Goal: Communication & Community: Answer question/provide support

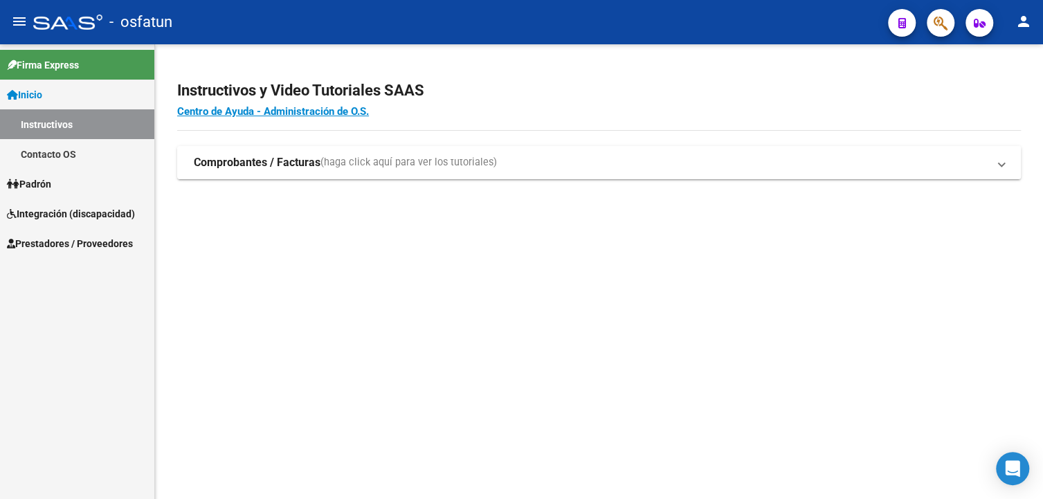
click at [252, 164] on strong "Comprobantes / Facturas" at bounding box center [257, 162] width 127 height 15
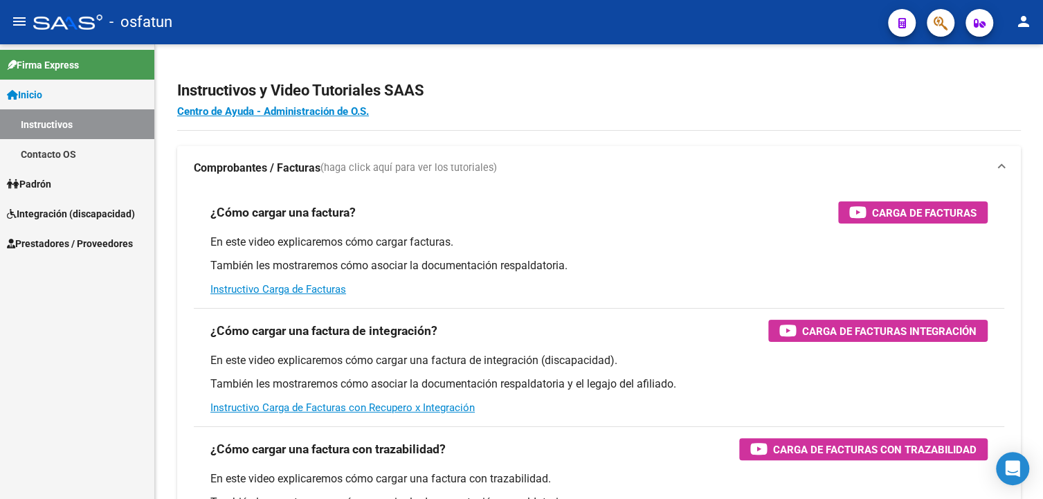
click at [120, 208] on span "Integración (discapacidad)" at bounding box center [71, 213] width 128 height 15
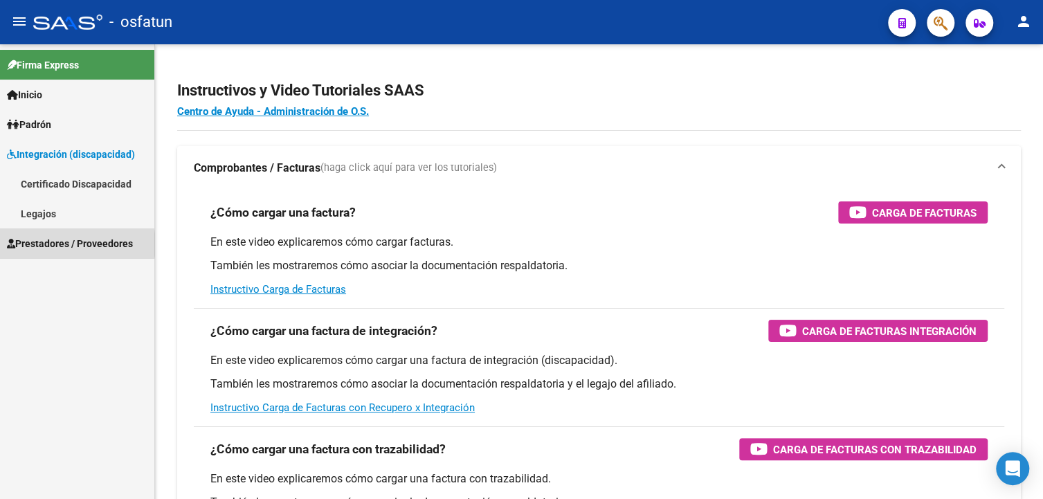
click at [59, 244] on span "Prestadores / Proveedores" at bounding box center [70, 243] width 126 height 15
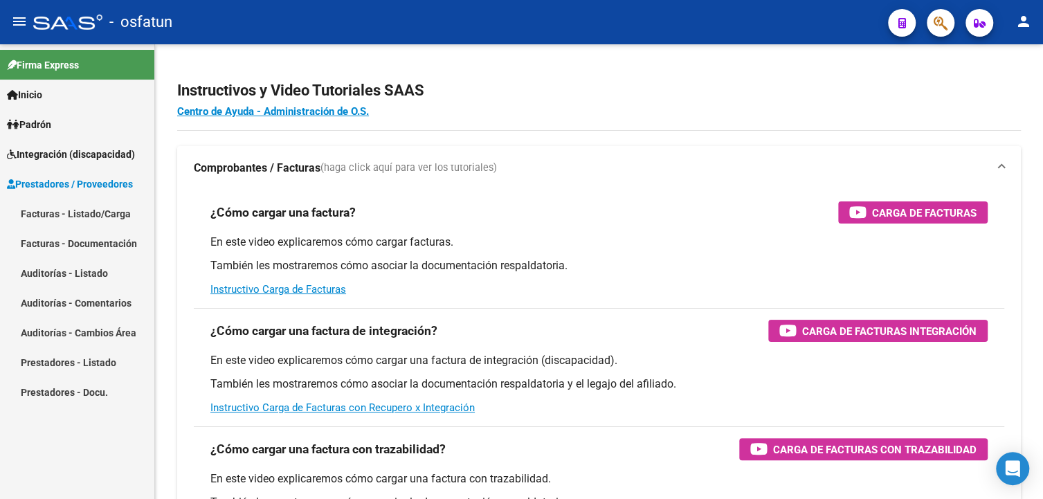
click at [64, 216] on link "Facturas - Listado/Carga" at bounding box center [77, 214] width 154 height 30
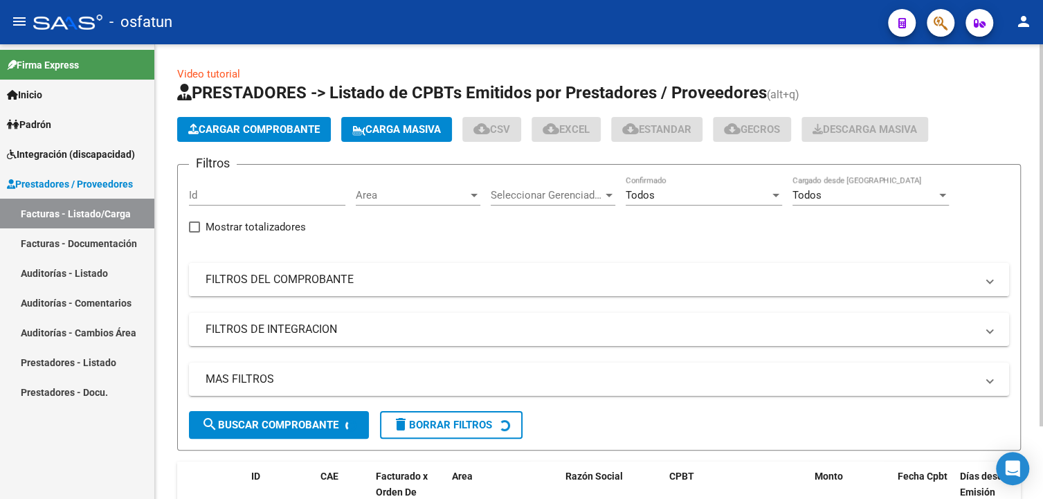
click at [327, 278] on mat-panel-title "FILTROS DEL COMPROBANTE" at bounding box center [590, 279] width 770 height 15
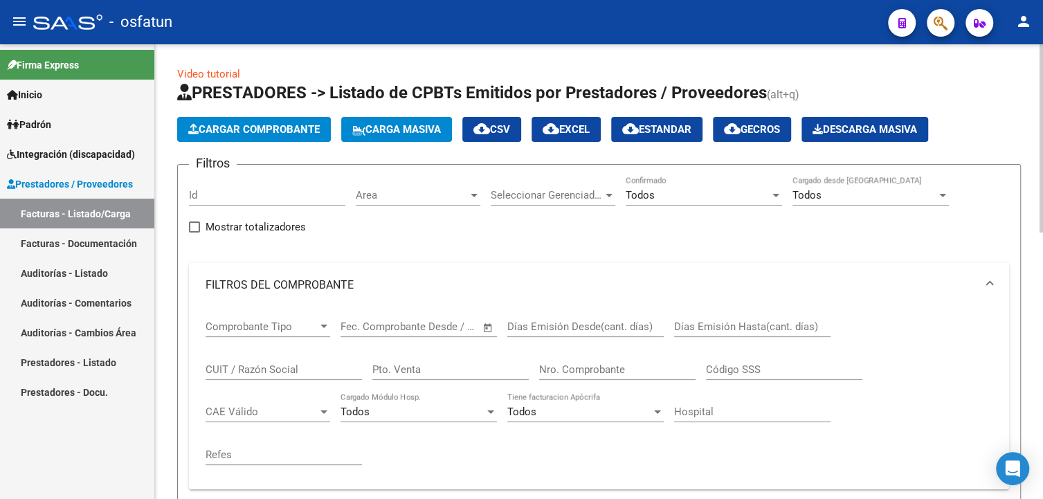
click at [263, 363] on input "CUIT / Razón Social" at bounding box center [283, 369] width 156 height 12
paste input "OPEZ [PERSON_NAME] DNI:57155233 - EXP 2025"
type input "OPEZ [PERSON_NAME] DNI:57155233 - EXP 2025"
drag, startPoint x: 361, startPoint y: 367, endPoint x: 178, endPoint y: 367, distance: 182.6
click at [178, 367] on form "Filtros Id Area Area Seleccionar Gerenciador Seleccionar Gerenciador Todos Conf…" at bounding box center [598, 403] width 843 height 479
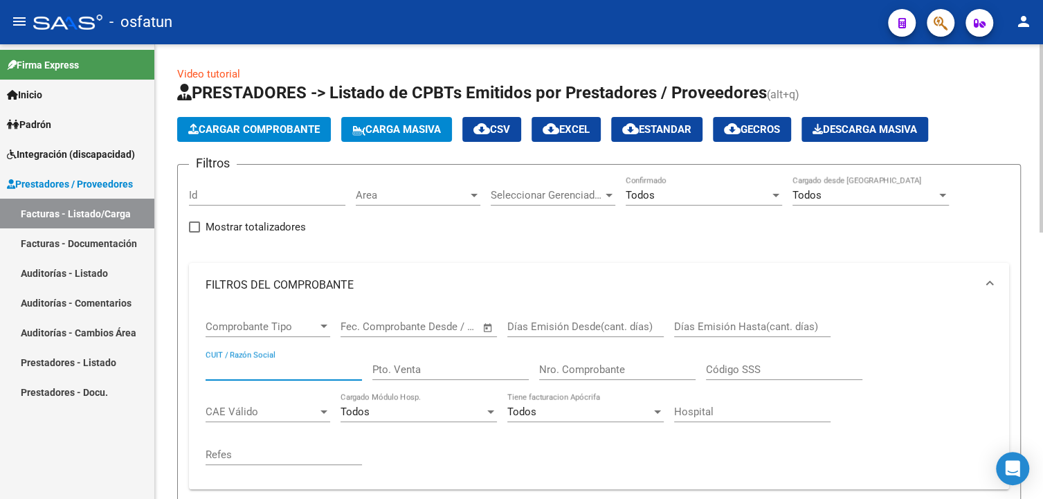
paste input "27375102132"
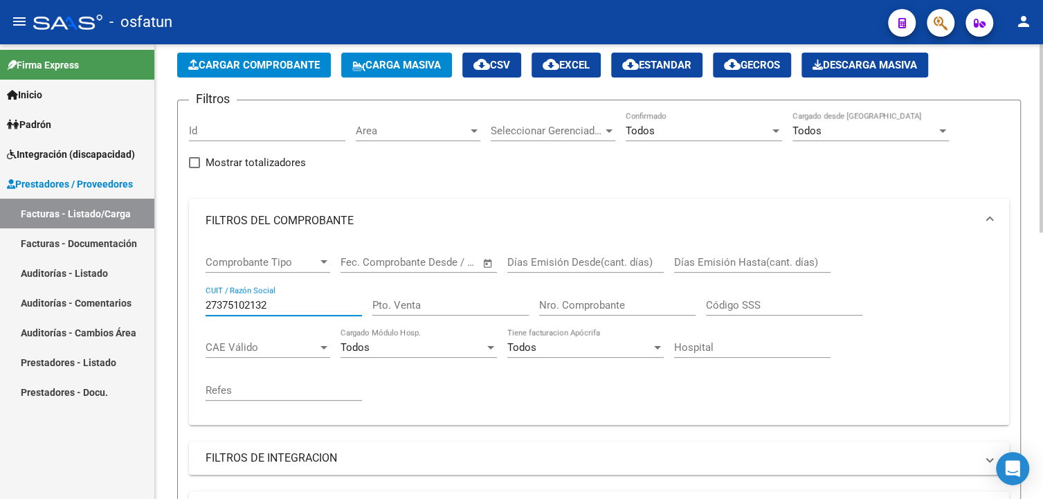
scroll to position [208, 0]
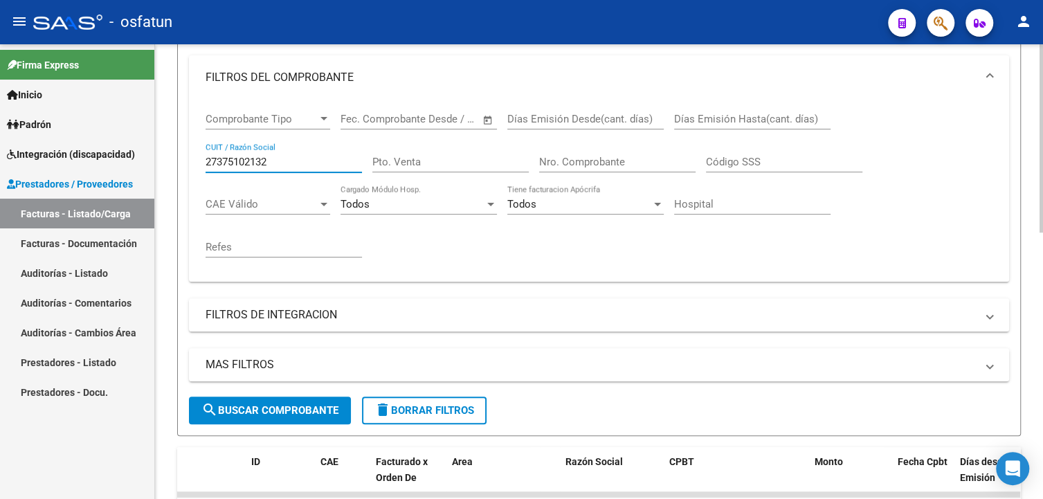
type input "27375102132"
click at [273, 410] on span "search Buscar Comprobante" at bounding box center [269, 410] width 137 height 12
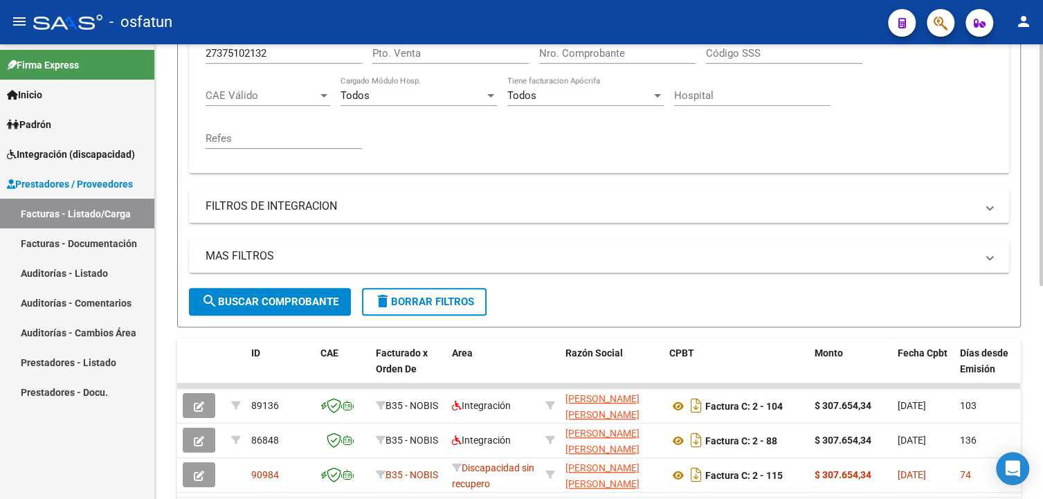
scroll to position [403, 0]
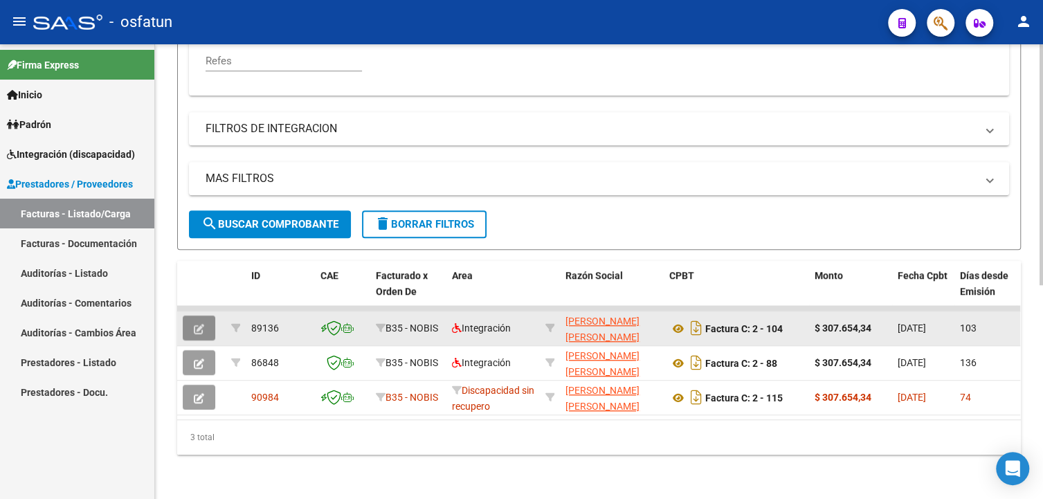
click at [204, 320] on button "button" at bounding box center [199, 327] width 33 height 25
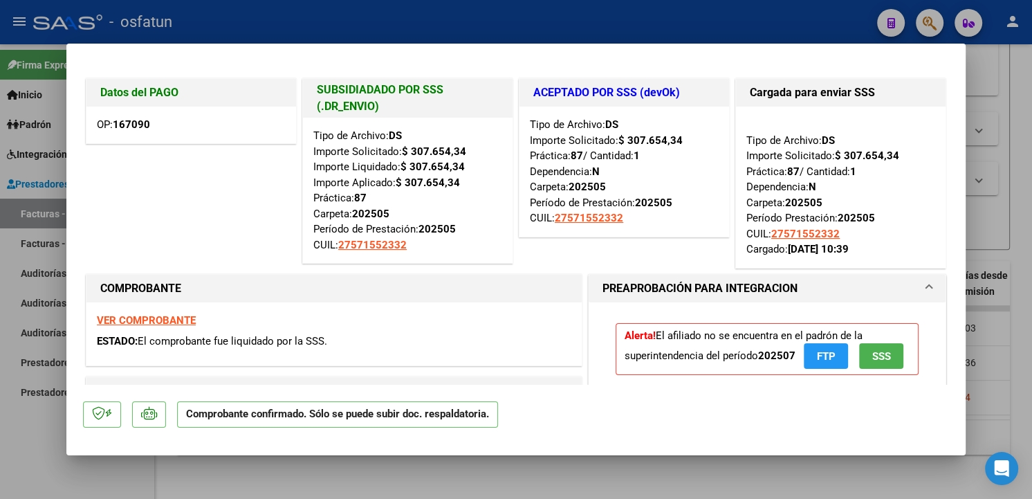
click at [138, 125] on strong "167090" at bounding box center [131, 124] width 37 height 12
click at [138, 126] on strong "167090" at bounding box center [131, 124] width 37 height 12
copy strong "167090"
click at [634, 488] on div at bounding box center [516, 249] width 1032 height 499
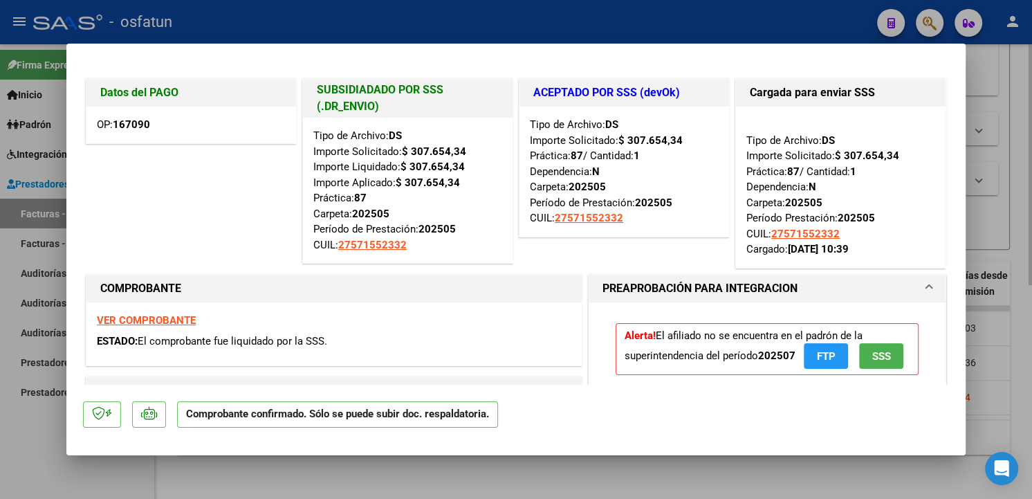
type input "$ 0,00"
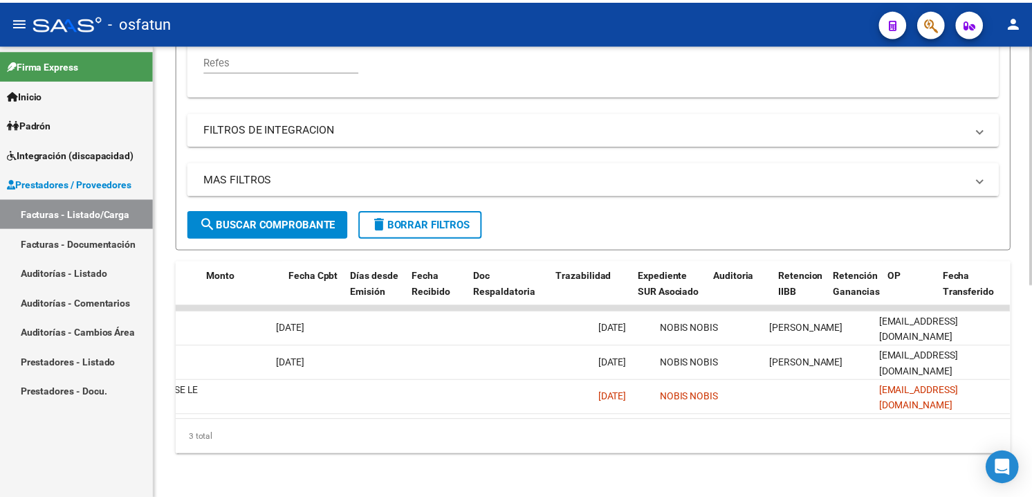
scroll to position [0, 0]
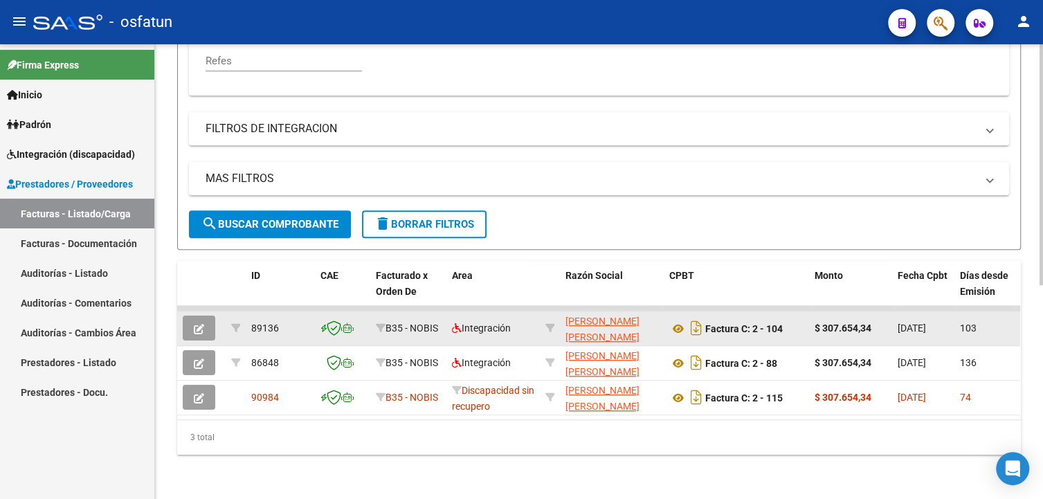
click at [195, 324] on icon "button" at bounding box center [199, 329] width 10 height 10
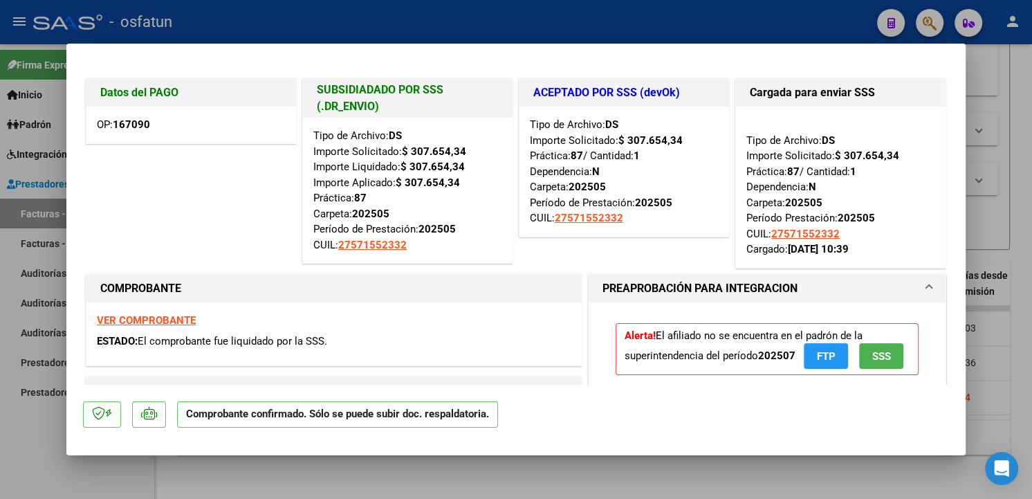
click at [128, 125] on strong "167090" at bounding box center [131, 124] width 37 height 12
click at [196, 128] on div "OP: 167090" at bounding box center [191, 125] width 210 height 37
click at [647, 479] on div at bounding box center [516, 249] width 1032 height 499
type input "$ 0,00"
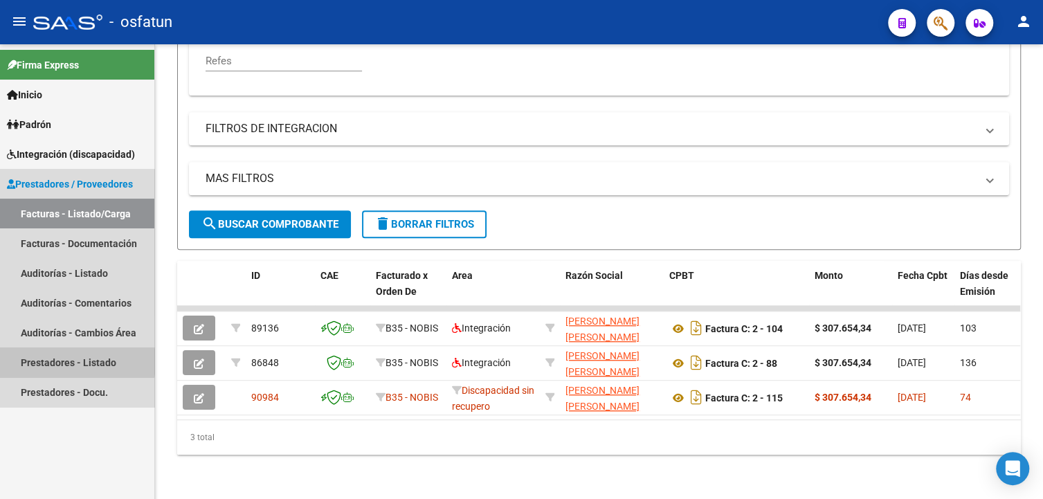
click at [45, 361] on link "Prestadores - Listado" at bounding box center [77, 362] width 154 height 30
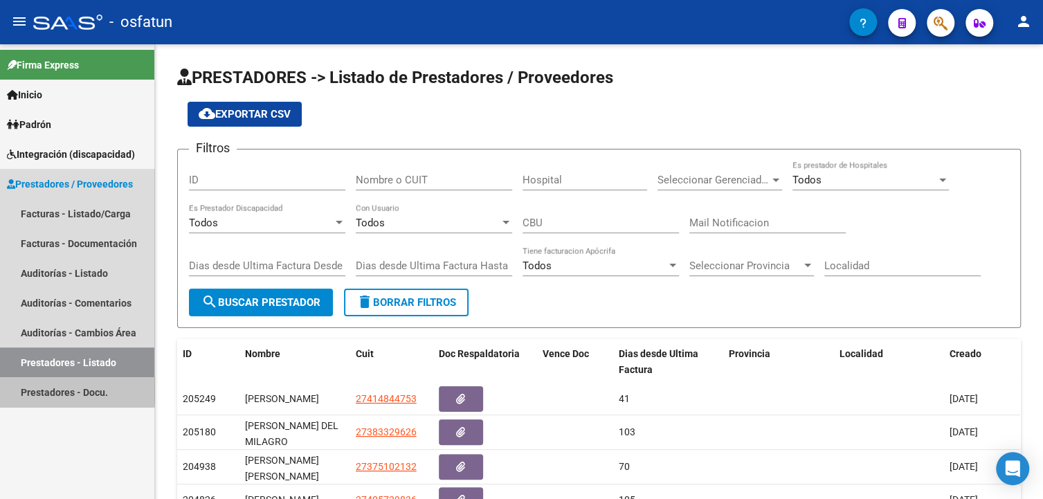
click at [42, 389] on link "Prestadores - Docu." at bounding box center [77, 392] width 154 height 30
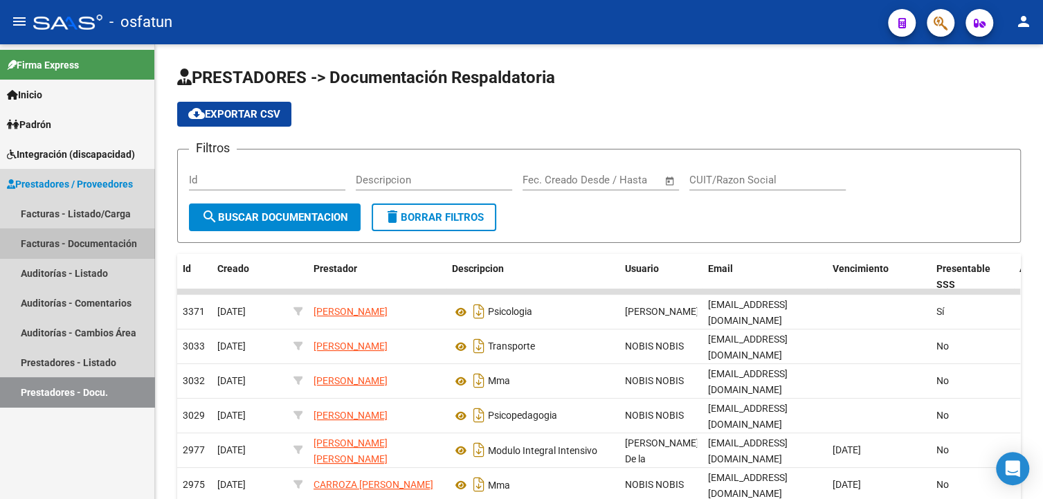
click at [53, 256] on link "Facturas - Documentación" at bounding box center [77, 243] width 154 height 30
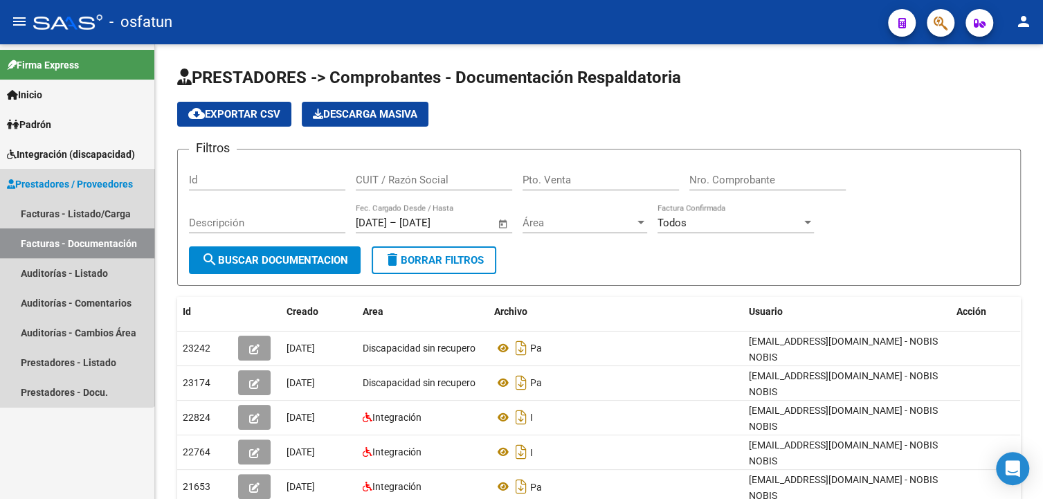
click at [53, 236] on link "Facturas - Documentación" at bounding box center [77, 243] width 154 height 30
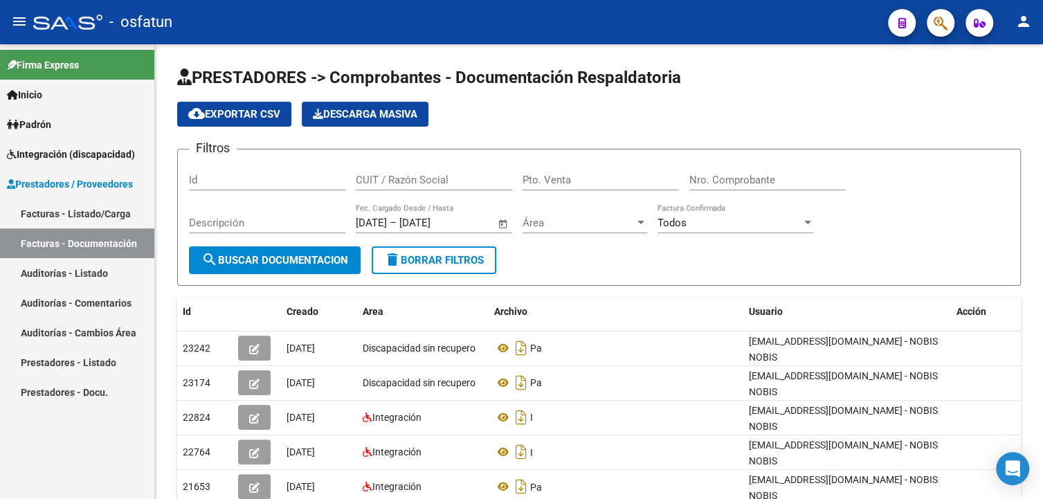
click at [54, 210] on link "Facturas - Listado/Carga" at bounding box center [77, 214] width 154 height 30
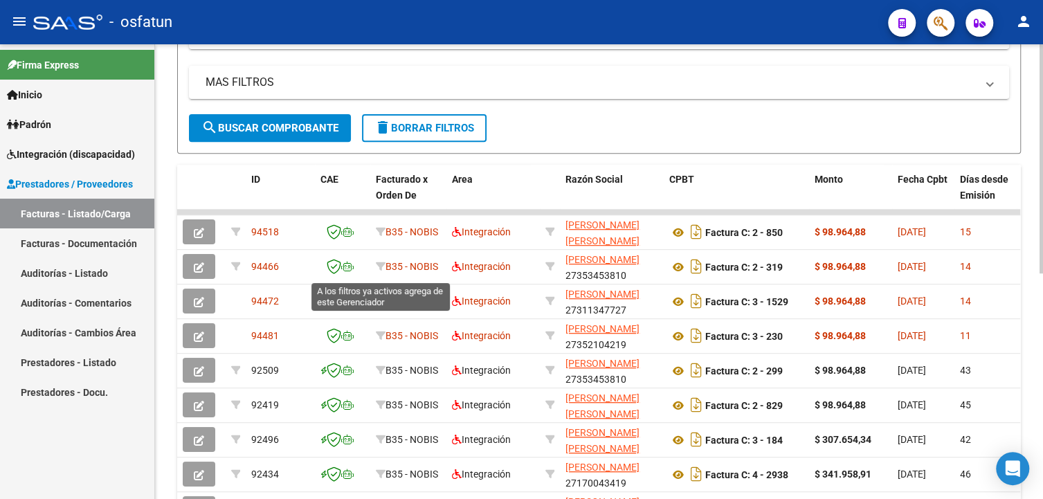
scroll to position [415, 0]
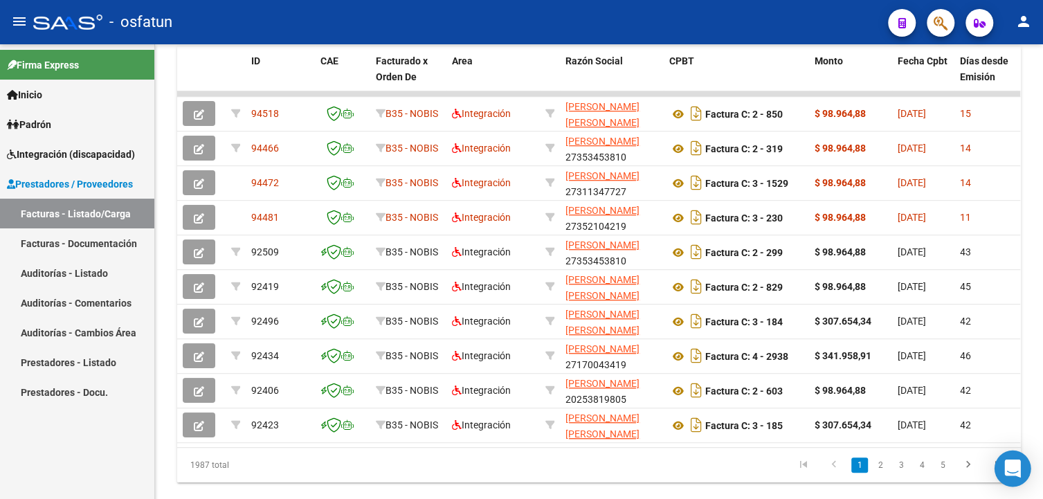
click at [1002, 466] on div "Open Intercom Messenger" at bounding box center [1012, 468] width 37 height 37
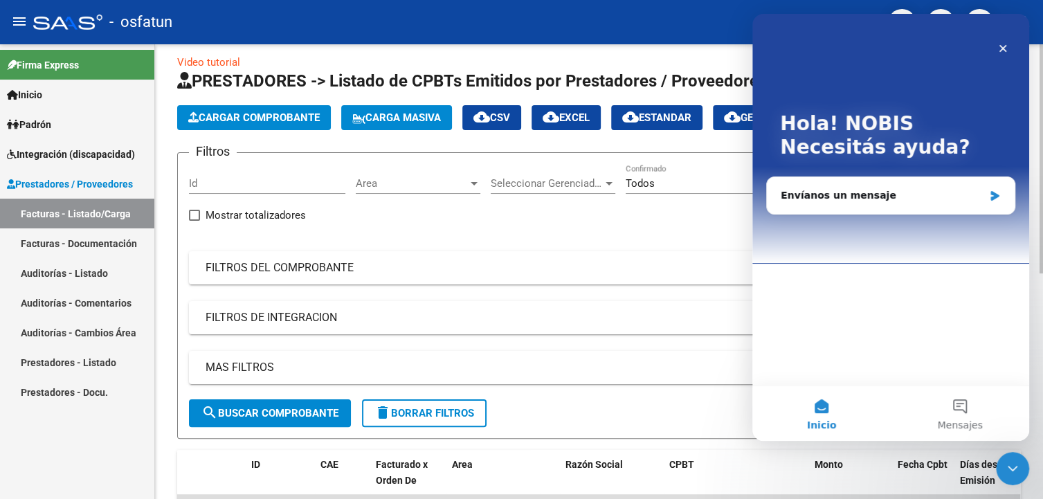
scroll to position [0, 0]
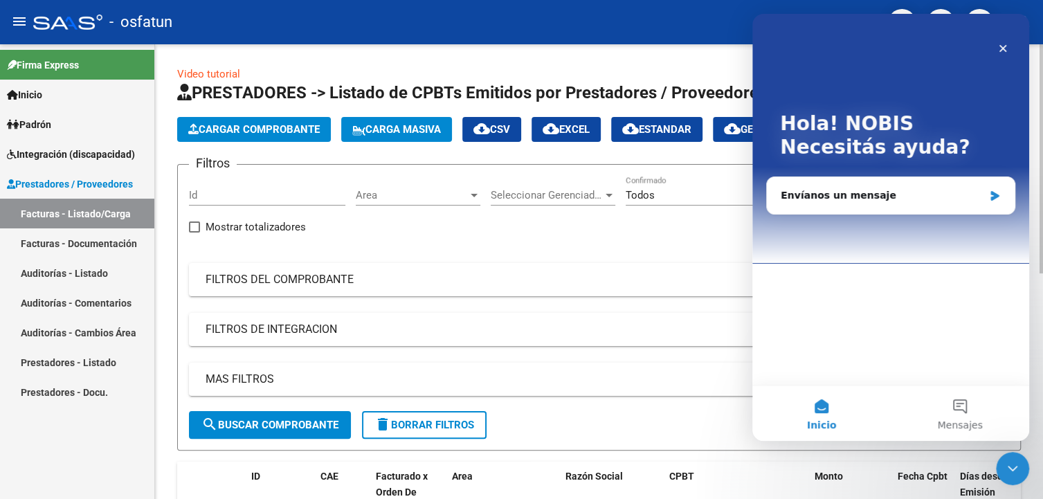
drag, startPoint x: 273, startPoint y: 289, endPoint x: 290, endPoint y: 262, distance: 32.3
click at [273, 288] on mat-expansion-panel-header "FILTROS DEL COMPROBANTE" at bounding box center [599, 279] width 820 height 33
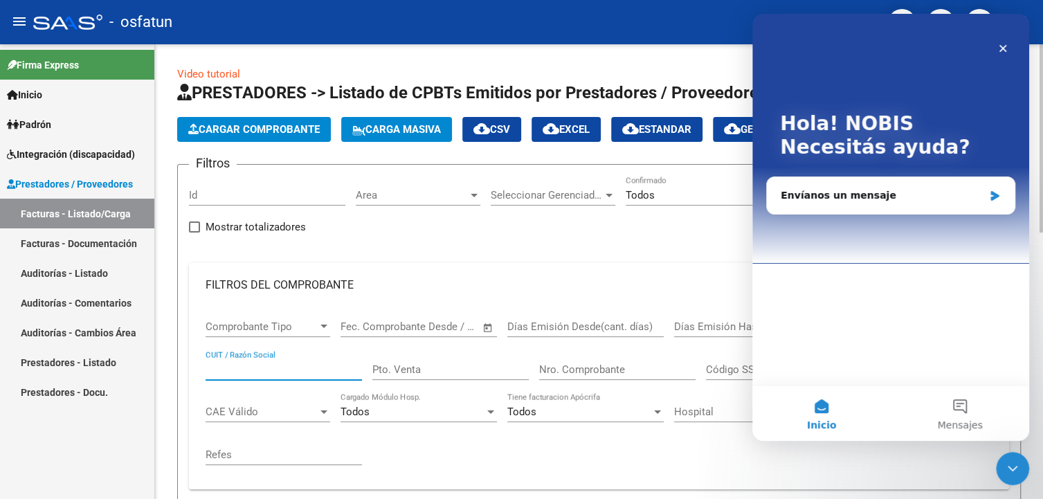
click at [254, 369] on input "CUIT / Razón Social" at bounding box center [283, 369] width 156 height 12
paste input "27375102132"
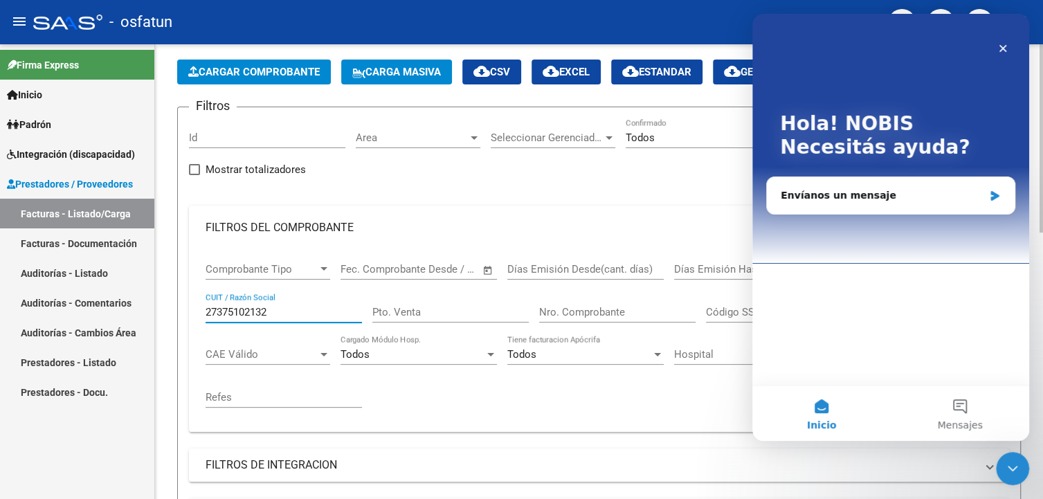
scroll to position [208, 0]
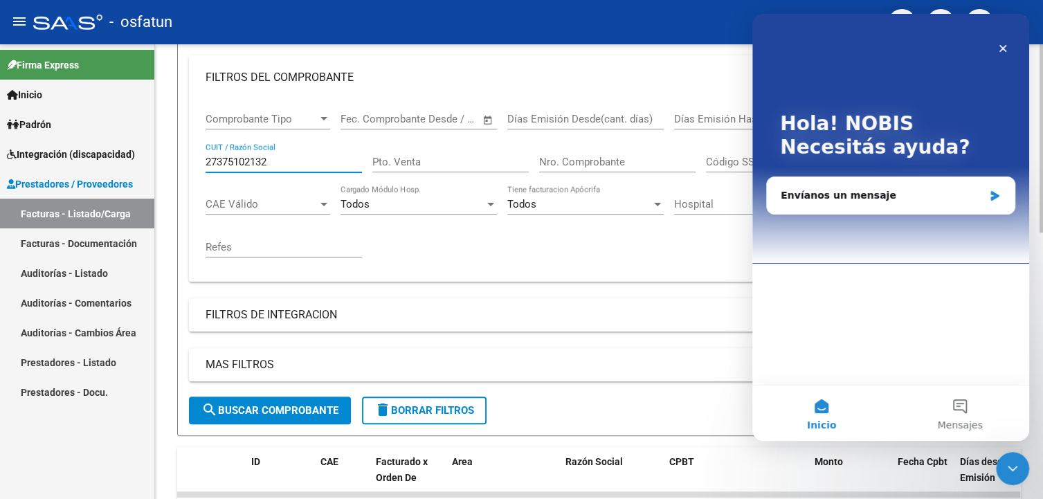
type input "27375102132"
click at [255, 404] on span "search Buscar Comprobante" at bounding box center [269, 410] width 137 height 12
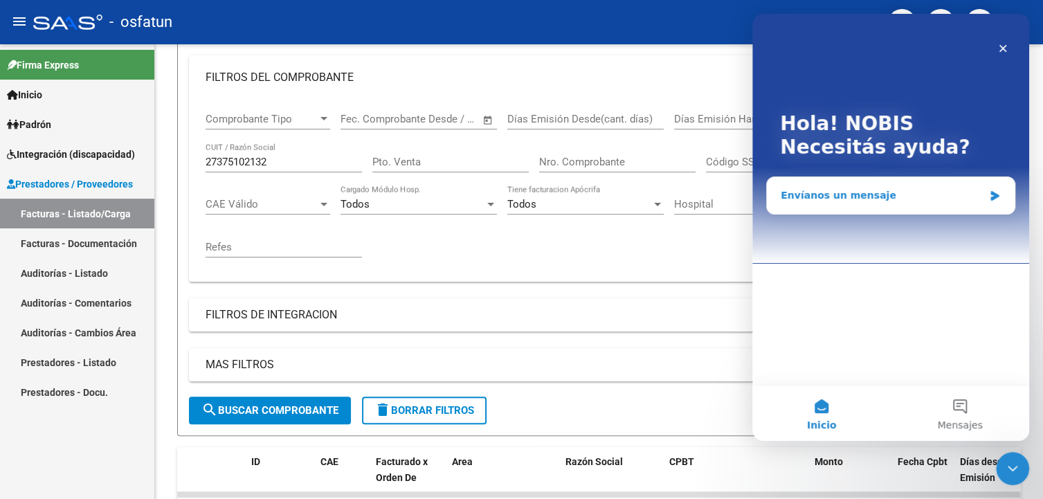
click at [848, 189] on div "Envíanos un mensaje" at bounding box center [881, 195] width 203 height 15
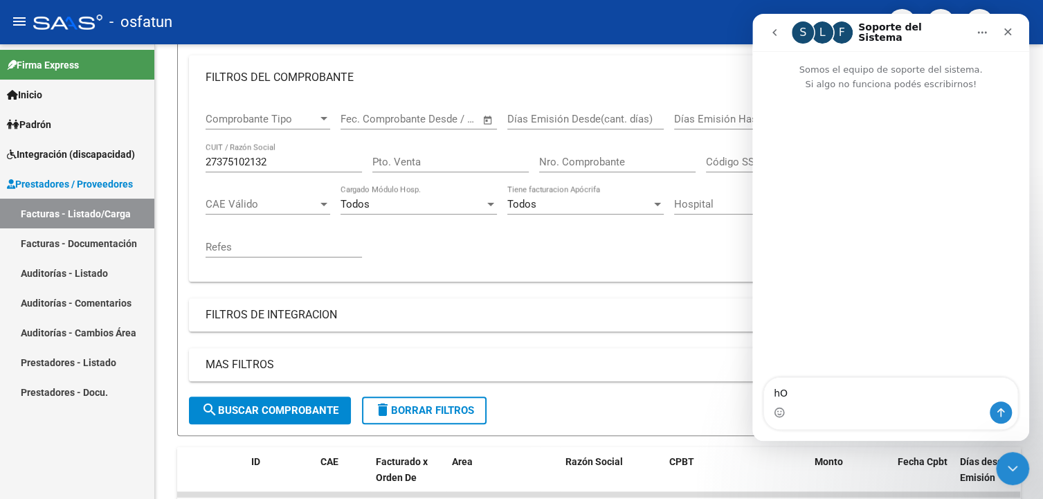
type textarea "h"
type textarea "Hola buenos días en donde puedo verificar una op"
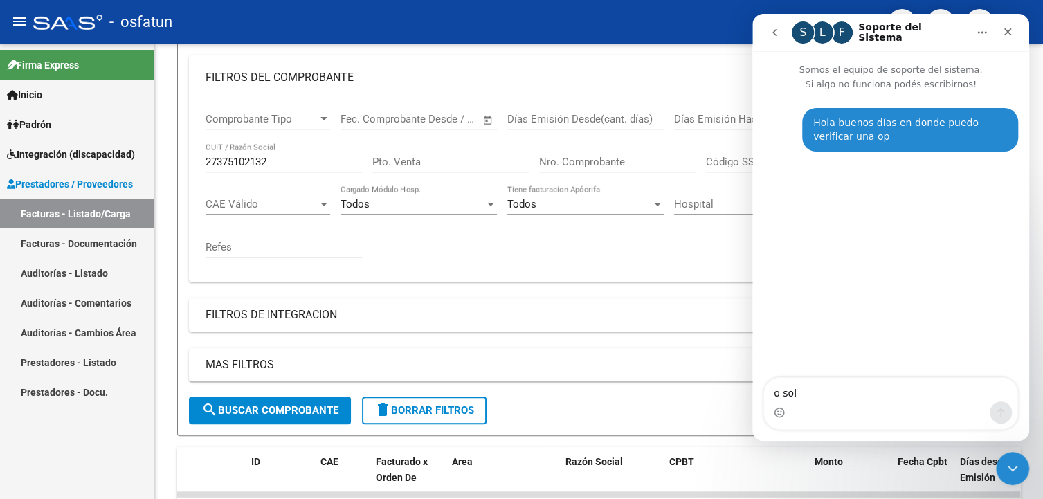
type textarea "o soli"
type textarea "o solicitar la misma"
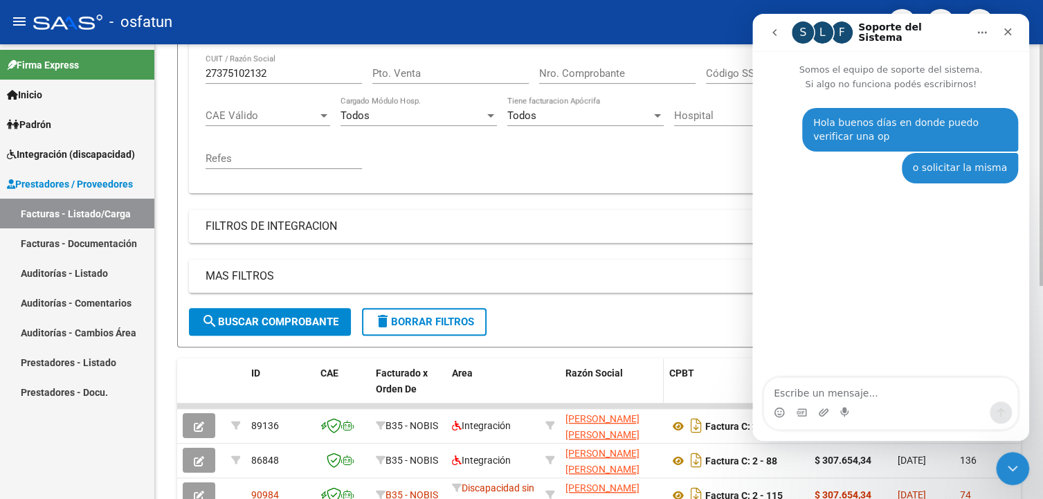
scroll to position [346, 0]
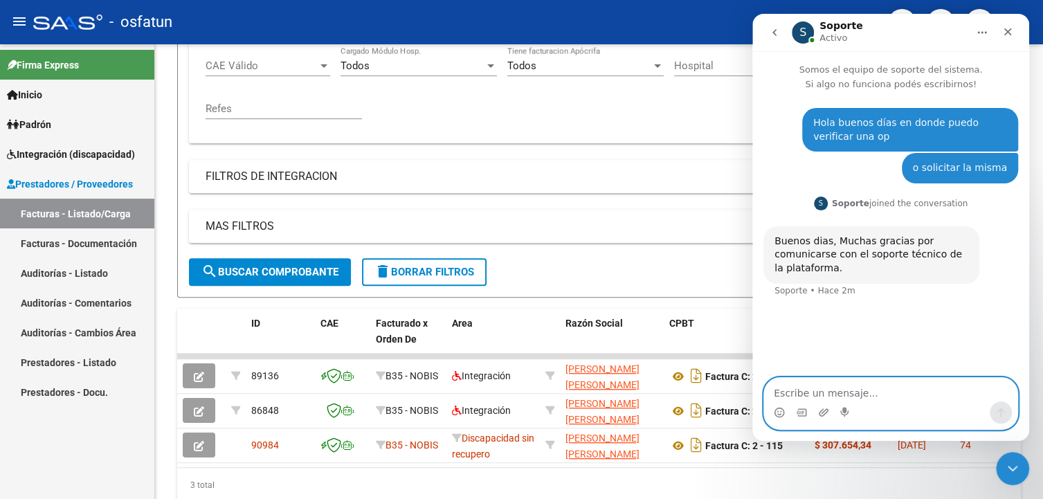
click at [825, 391] on textarea "Escribe un mensaje..." at bounding box center [890, 390] width 253 height 24
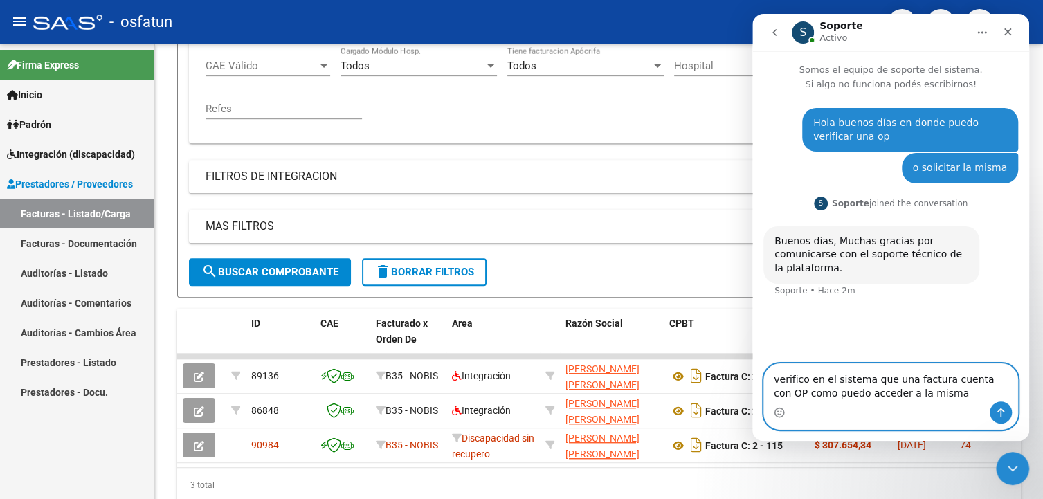
type textarea "verifico en el sistema que una factura cuenta con OP como puedo acceder a la mi…"
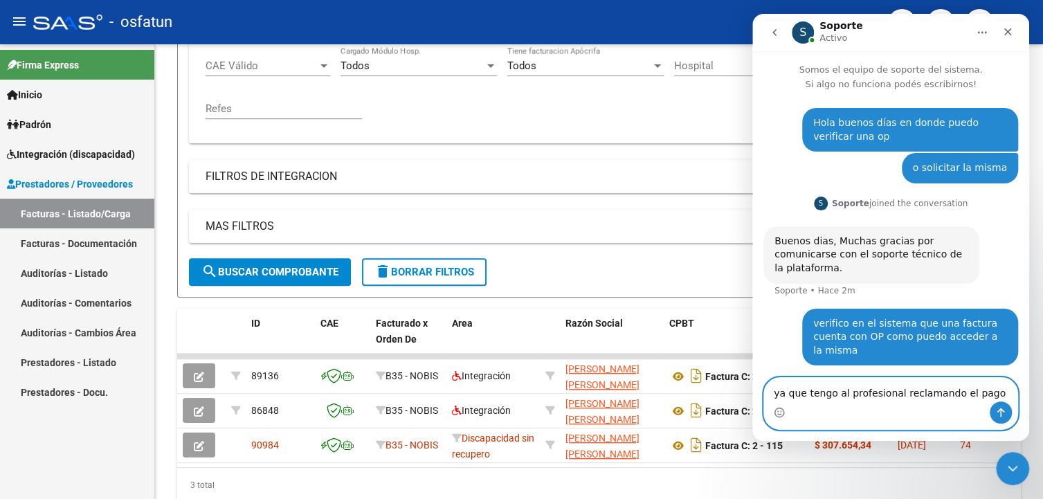
type textarea "ya que tengo al profesional reclamando el pago"
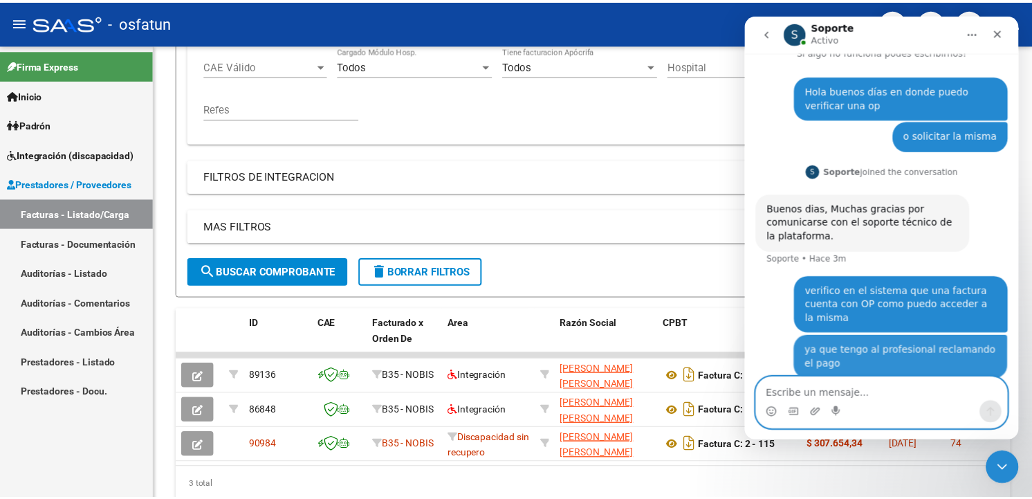
scroll to position [33, 0]
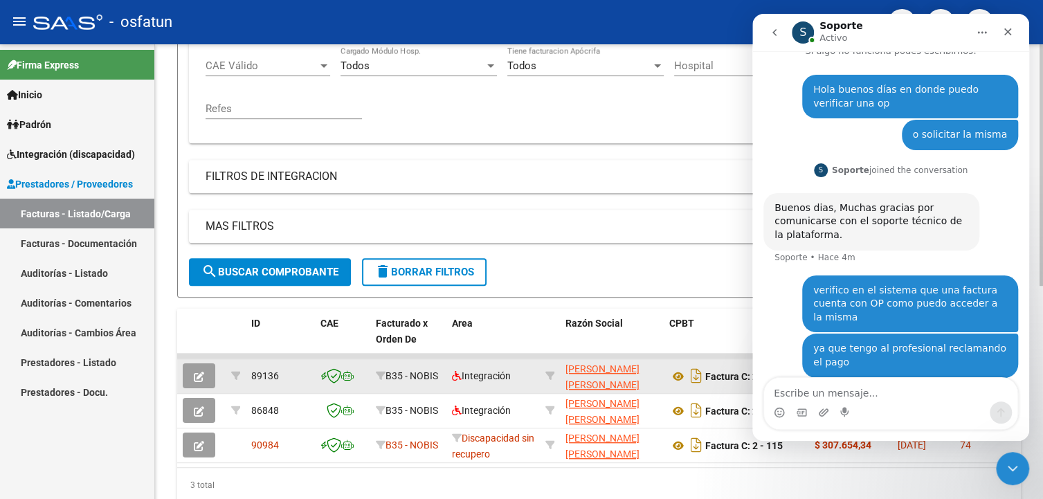
click at [199, 372] on icon "button" at bounding box center [199, 377] width 10 height 10
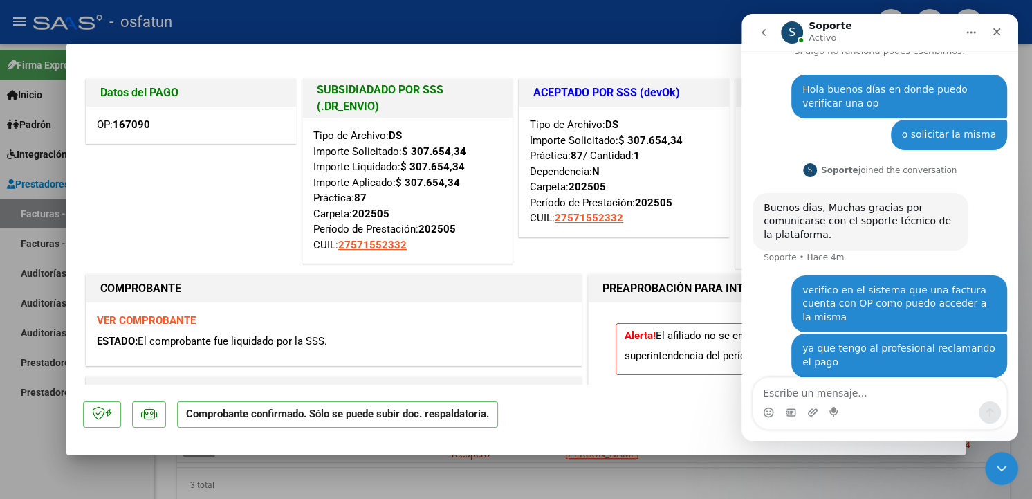
drag, startPoint x: 167, startPoint y: 120, endPoint x: 48, endPoint y: 122, distance: 119.0
click at [48, 122] on div "Datos del PAGO OP: 167090 SUBSIDIADADO POR SSS (.DR_ENVIO) Tipo de Archivo: DS …" at bounding box center [516, 249] width 1032 height 499
click at [126, 123] on strong "167090" at bounding box center [131, 124] width 37 height 12
click at [142, 128] on strong "167090" at bounding box center [131, 124] width 37 height 12
click at [183, 129] on div "OP: 167090" at bounding box center [191, 125] width 210 height 37
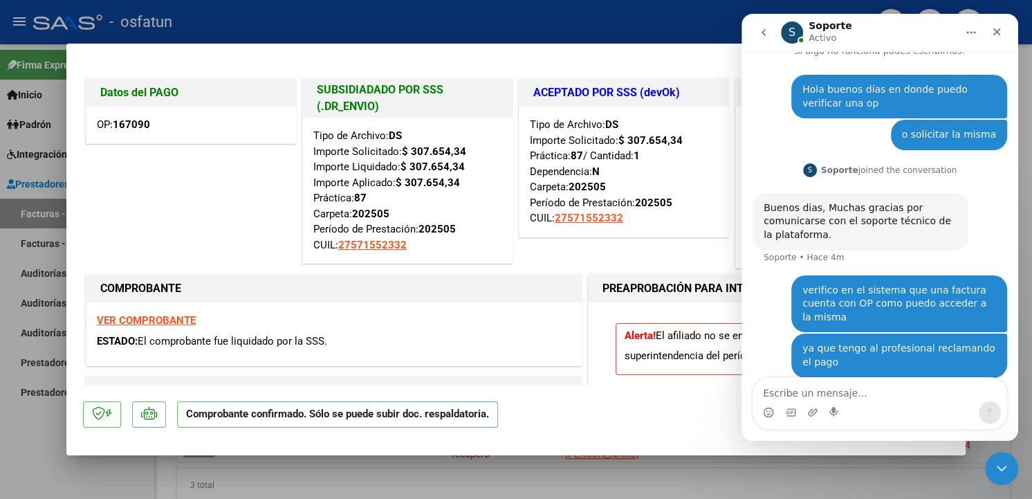
drag, startPoint x: 152, startPoint y: 128, endPoint x: 97, endPoint y: 123, distance: 55.6
click at [97, 123] on div "OP: 167090" at bounding box center [191, 125] width 210 height 37
copy span "OP: 167090"
click at [825, 392] on textarea "Escribe un mensaje..." at bounding box center [879, 390] width 253 height 24
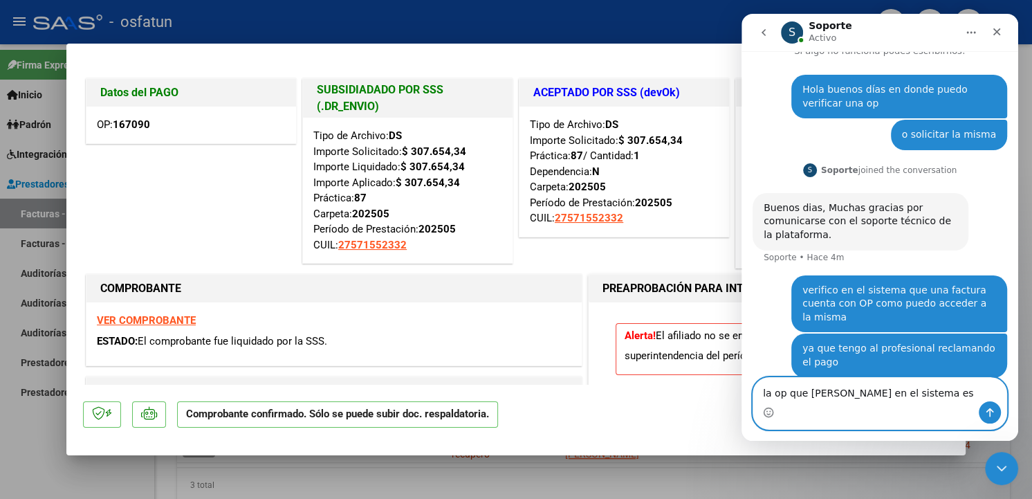
paste textarea "OP: 167090"
type textarea "la op que [PERSON_NAME] en el sistema es OP: 167090"
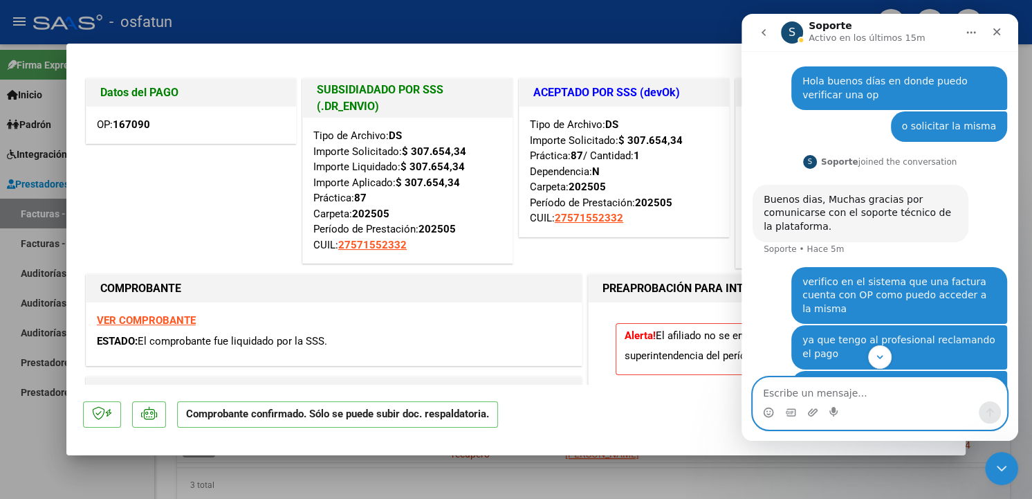
scroll to position [65, 0]
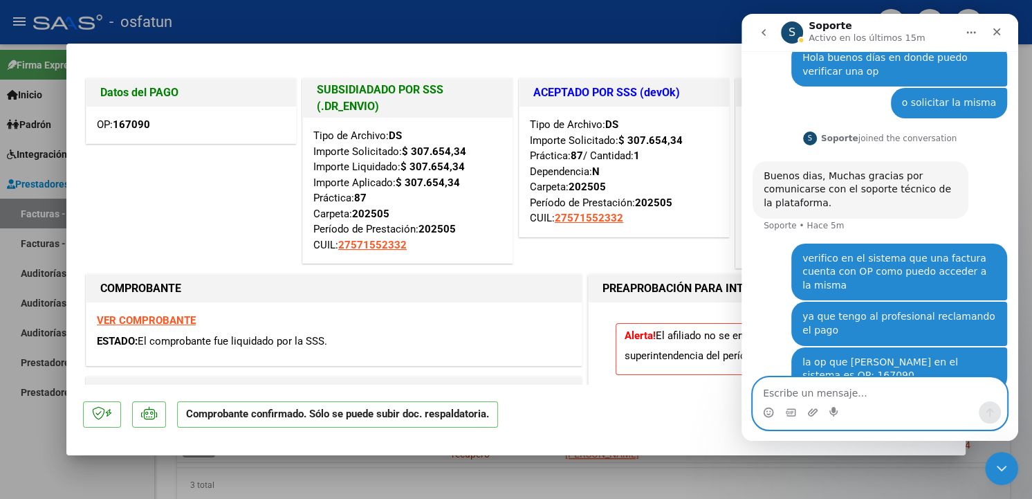
click at [879, 394] on textarea "Escribe un mensaje..." at bounding box center [879, 390] width 253 height 24
click at [928, 392] on textarea "Escribe un mensaje..." at bounding box center [879, 390] width 253 height 24
type textarea "me podrian dar una respuesta"
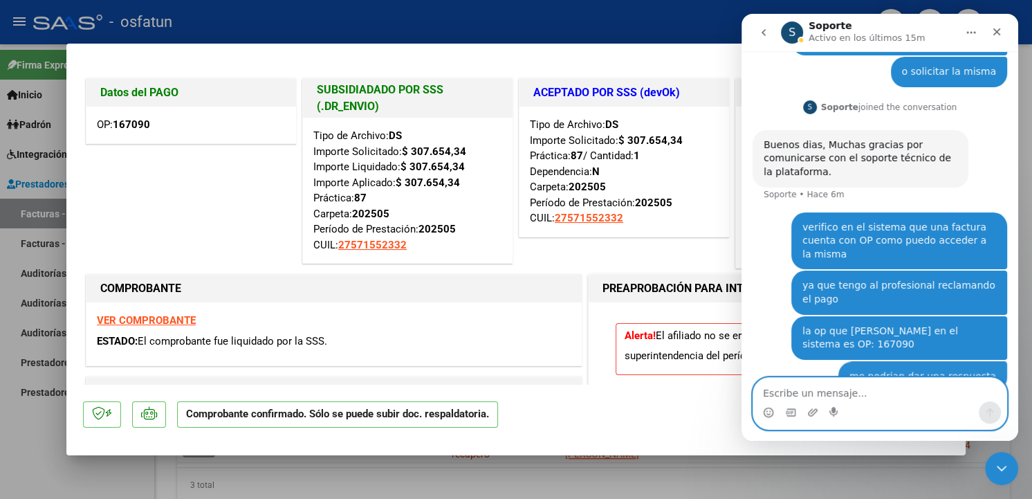
scroll to position [97, 0]
type textarea "??"
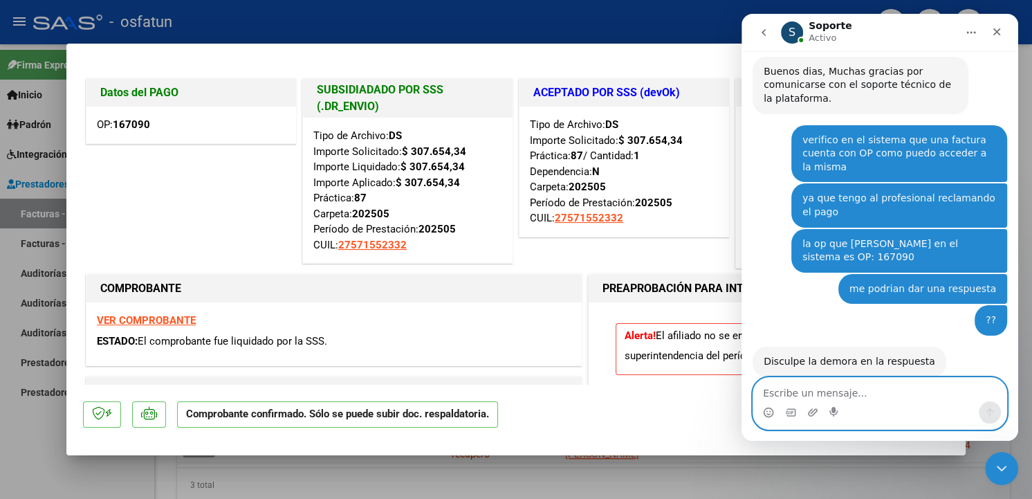
scroll to position [223, 0]
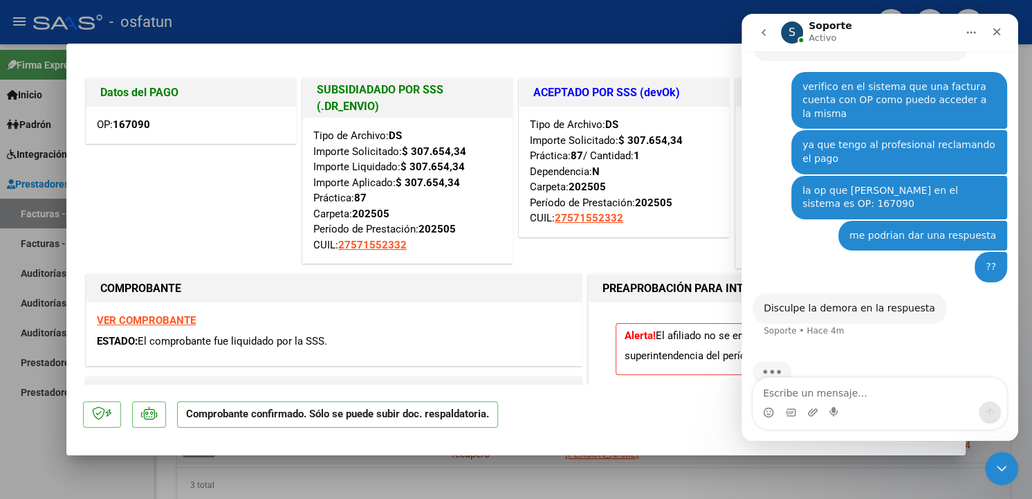
drag, startPoint x: 973, startPoint y: 154, endPoint x: 959, endPoint y: 153, distance: 13.9
click at [959, 153] on div "ya que tengo al profesional reclamando el pago NOBIS • Hace 18m" at bounding box center [899, 152] width 216 height 44
click at [829, 392] on textarea "Escribe un mensaje..." at bounding box center [879, 390] width 253 height 24
click at [181, 192] on div "Datos del PAGO OP: 167090" at bounding box center [191, 173] width 217 height 196
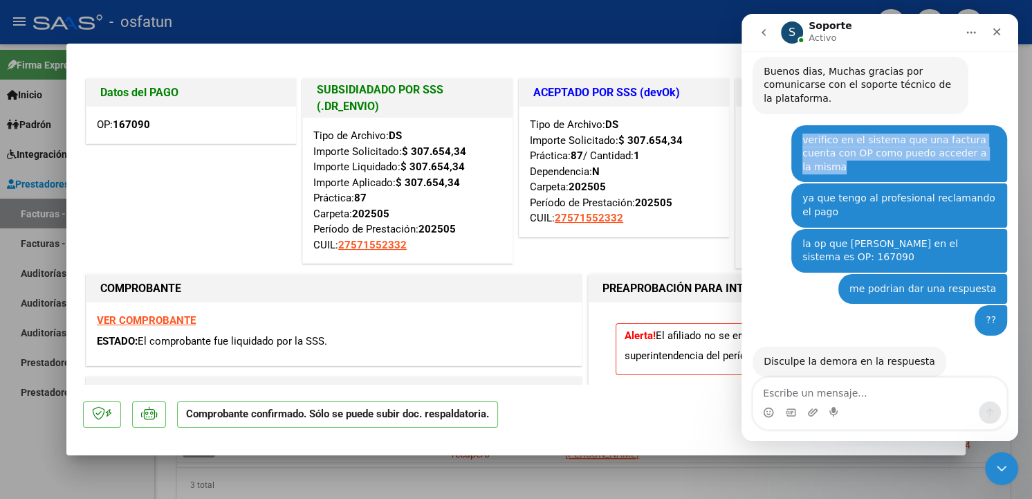
drag, startPoint x: 968, startPoint y: 153, endPoint x: 795, endPoint y: 136, distance: 173.8
click at [803, 136] on div "verifico en el sistema que una factura cuenta con OP como puedo acceder a la mi…" at bounding box center [900, 154] width 194 height 41
copy div "verifico en el sistema que una factura cuenta con OP como puedo acceder a la mi…"
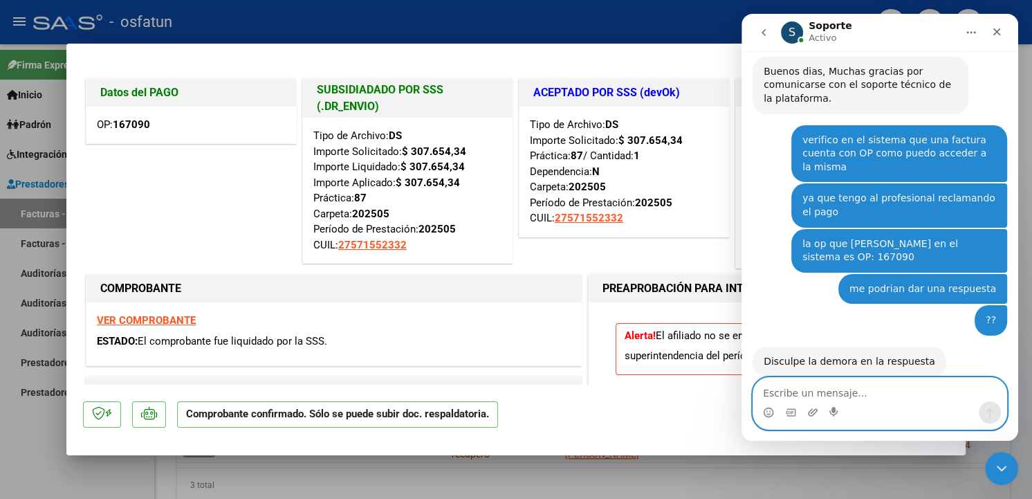
click at [833, 388] on textarea "Escribe un mensaje..." at bounding box center [879, 390] width 253 height 24
paste textarea "verifico en el sistema que una factura cuenta con OP como puedo acceder a la mi…"
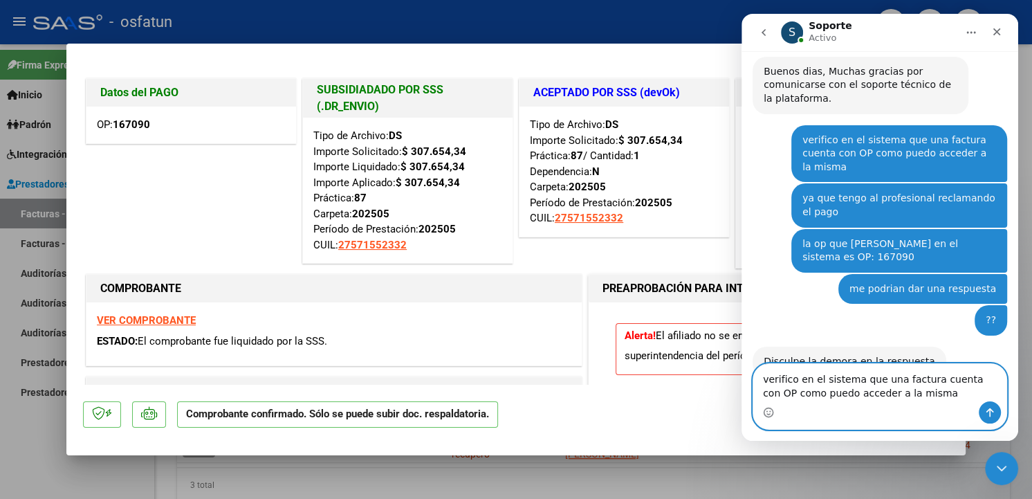
scroll to position [183, 0]
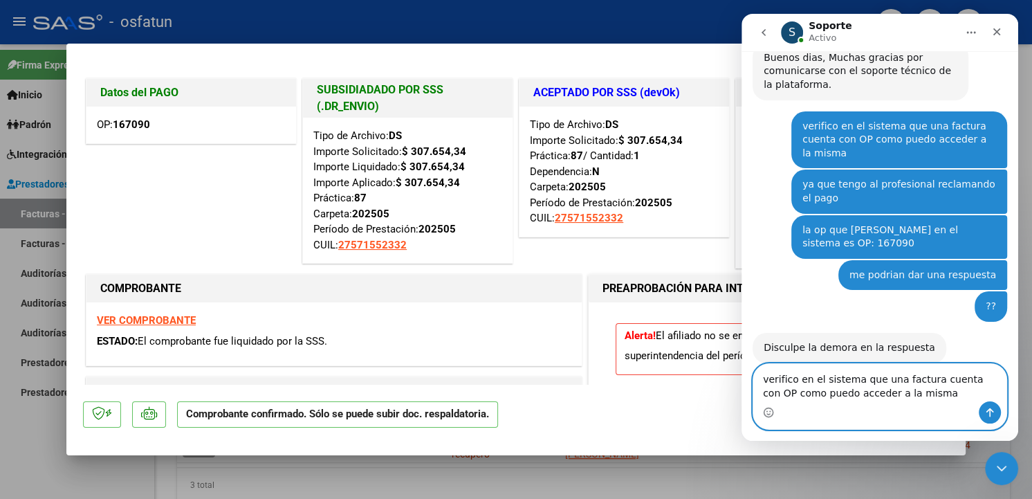
type textarea "verifico en el sistema que una factura cuenta con OP como puedo acceder a la mi…"
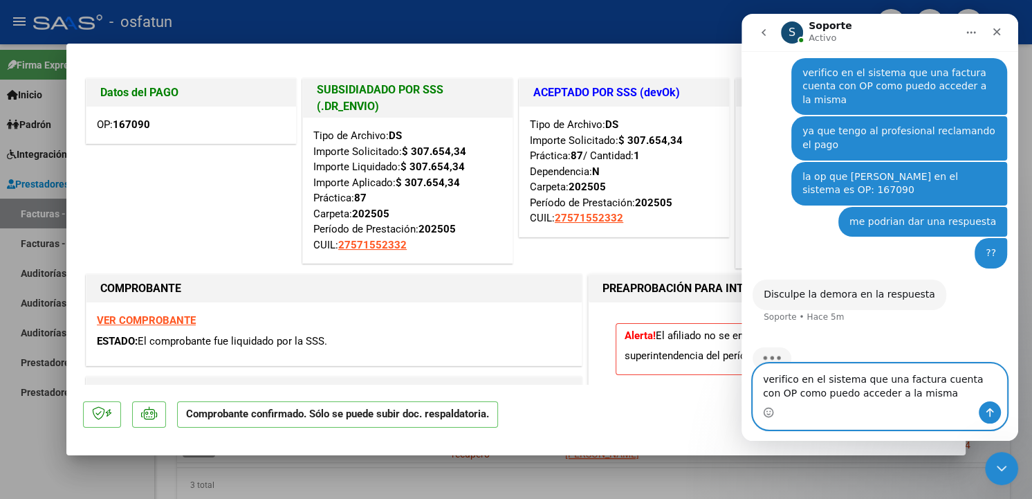
drag, startPoint x: 832, startPoint y: 398, endPoint x: 758, endPoint y: 374, distance: 77.7
click at [758, 374] on textarea "verifico en el sistema que una factura cuenta con OP como puedo acceder a la mi…" at bounding box center [879, 382] width 253 height 37
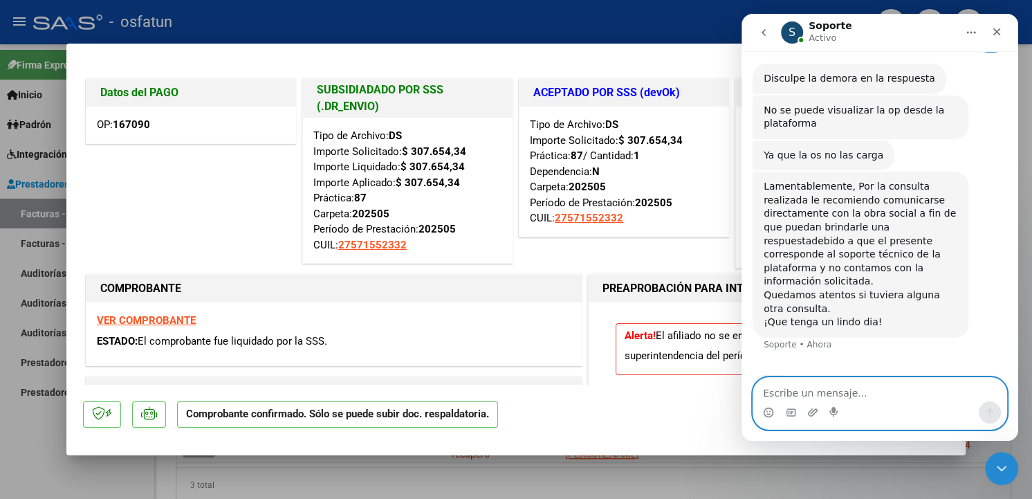
scroll to position [400, 0]
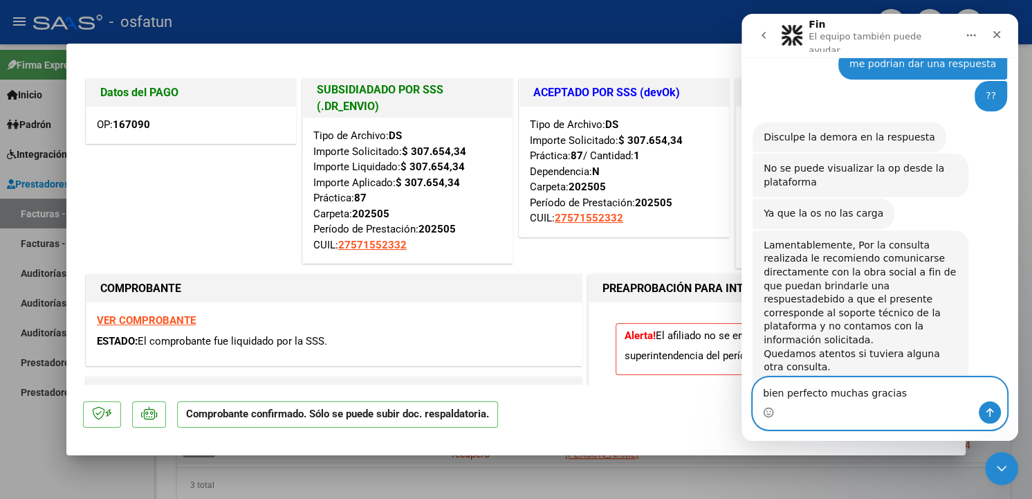
type textarea "bien perfecto muchas gracias"
